Goal: Complete application form

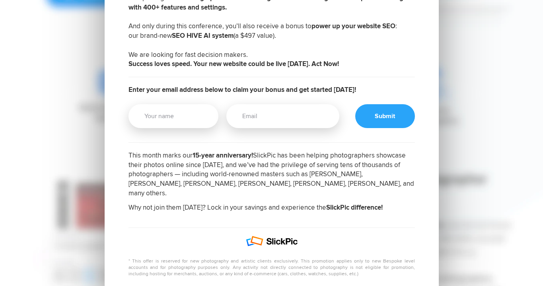
scroll to position [239, 0]
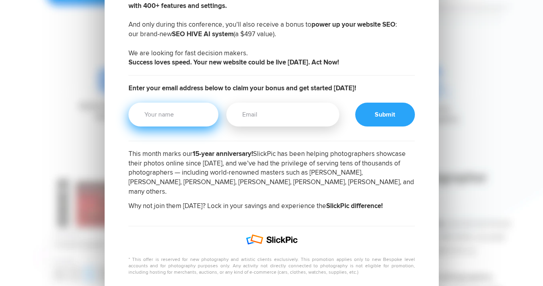
click at [200, 118] on input "Your Name" at bounding box center [174, 115] width 90 height 24
type input "R. [PERSON_NAME]"
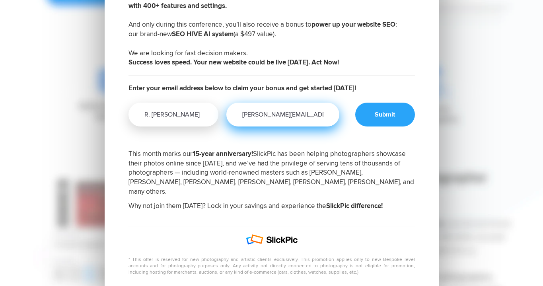
type input "[PERSON_NAME][EMAIL_ADDRESS][PERSON_NAME][DOMAIN_NAME]"
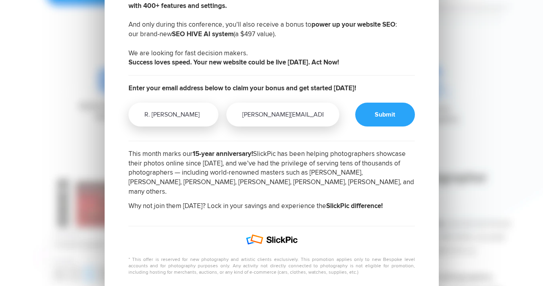
click at [379, 113] on div at bounding box center [385, 115] width 60 height 24
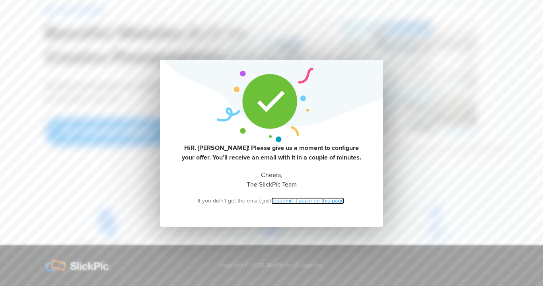
click at [290, 199] on link "resubmit it again on this page" at bounding box center [307, 200] width 73 height 7
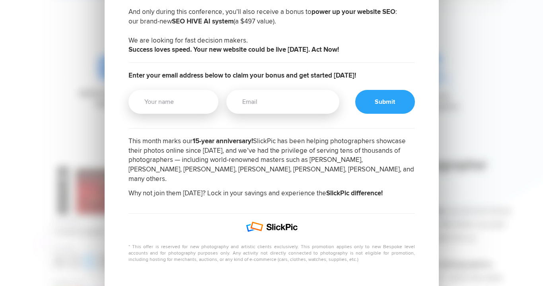
scroll to position [251, 0]
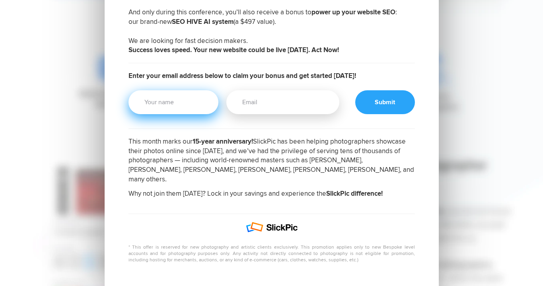
click at [197, 109] on input "Your Name" at bounding box center [174, 102] width 90 height 24
type input "R. [PERSON_NAME]"
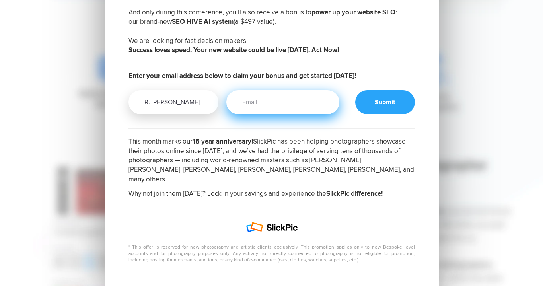
click at [253, 105] on input "Email" at bounding box center [282, 102] width 113 height 24
type input "[PERSON_NAME][EMAIL_ADDRESS][PERSON_NAME][DOMAIN_NAME]"
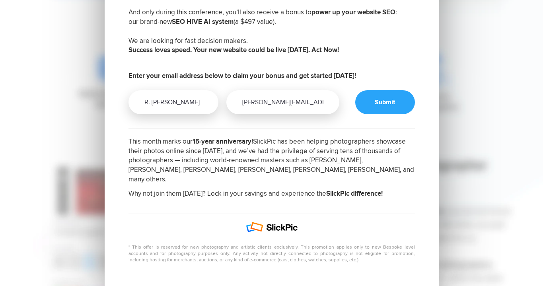
click at [391, 101] on div at bounding box center [385, 102] width 60 height 24
